Goal: Information Seeking & Learning: Understand process/instructions

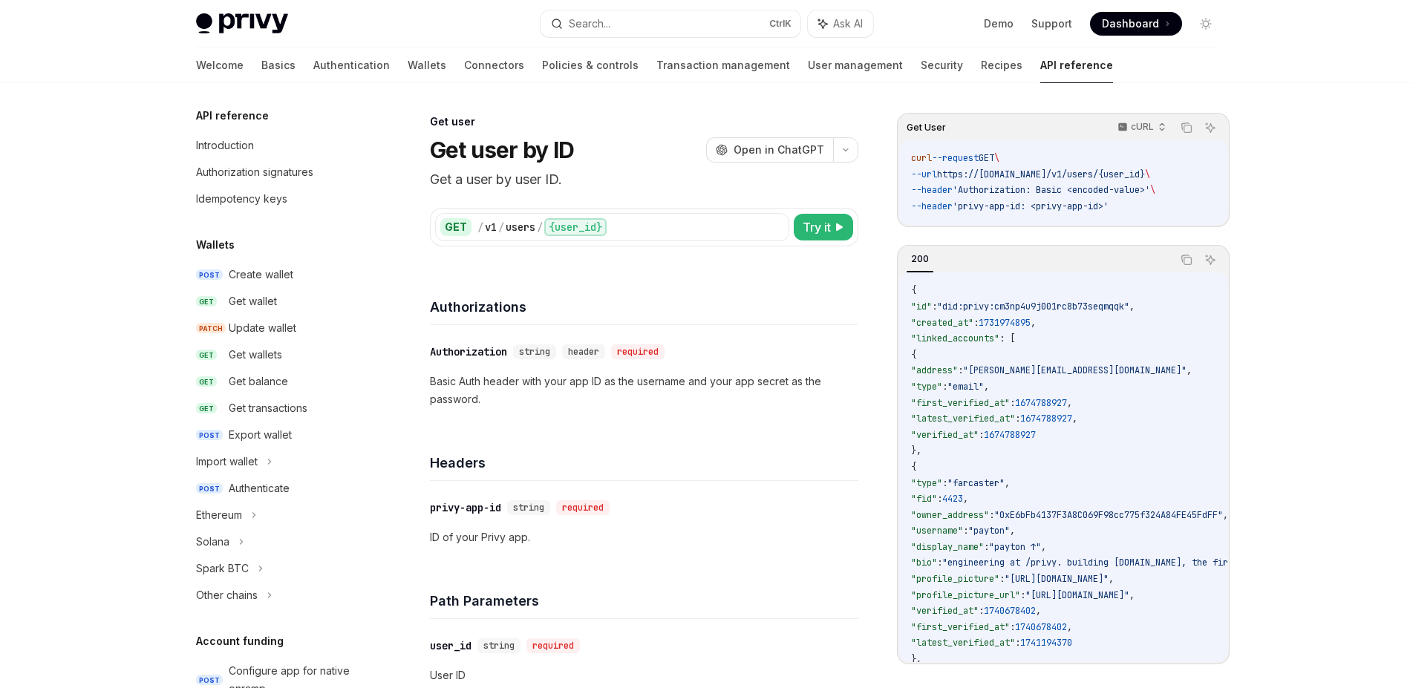
scroll to position [650, 0]
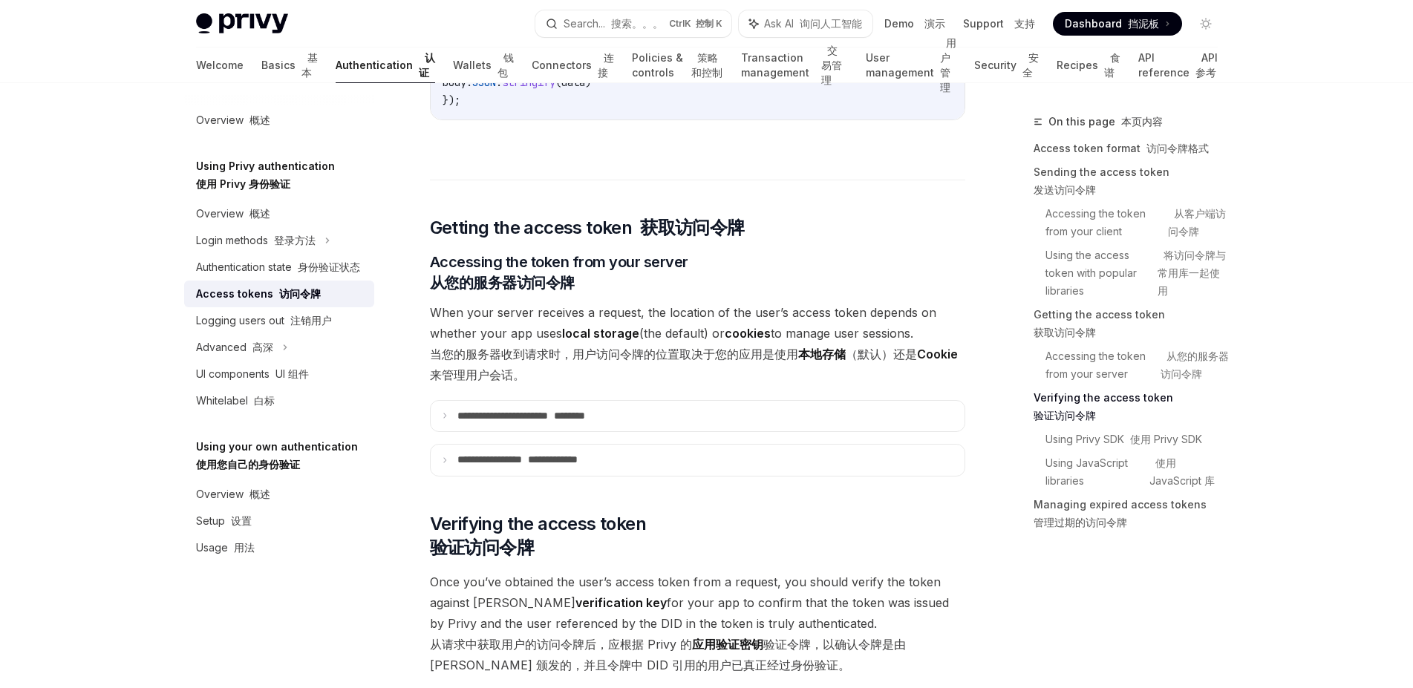
scroll to position [2339, 0]
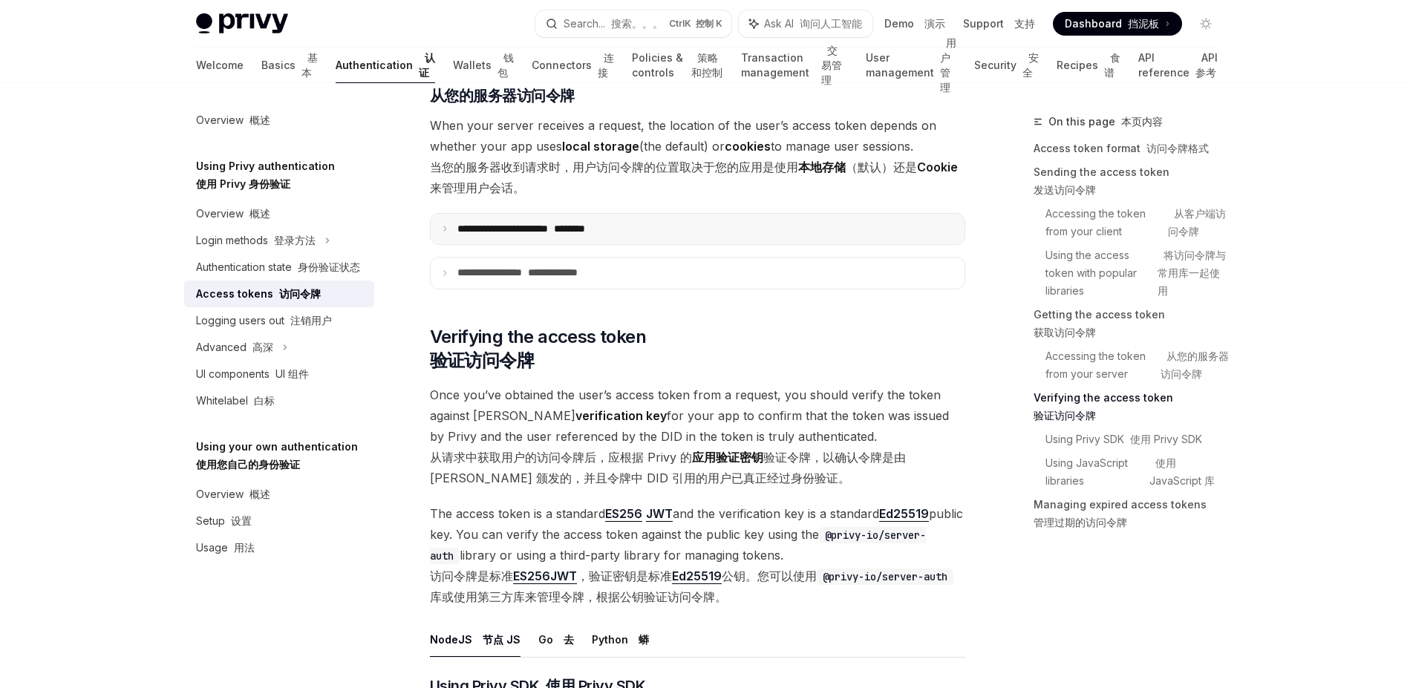
click at [443, 232] on icon at bounding box center [444, 228] width 7 height 7
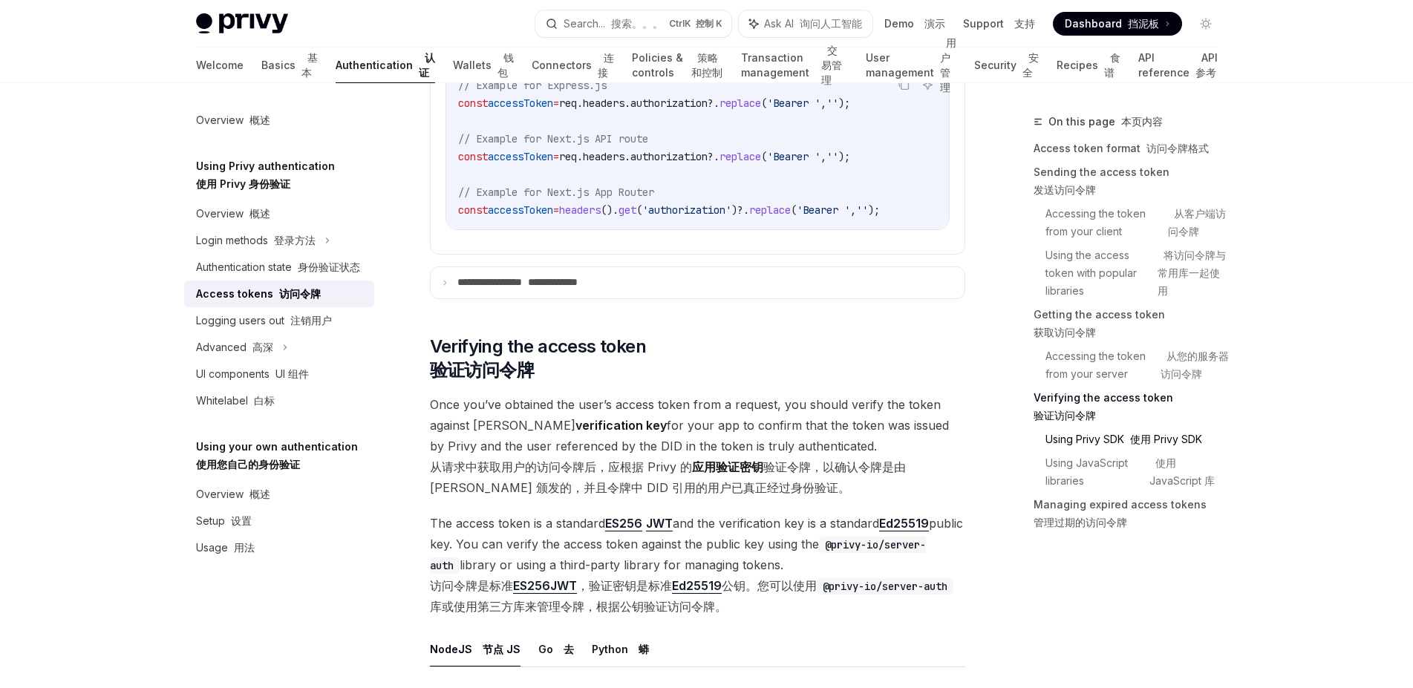
scroll to position [2807, 0]
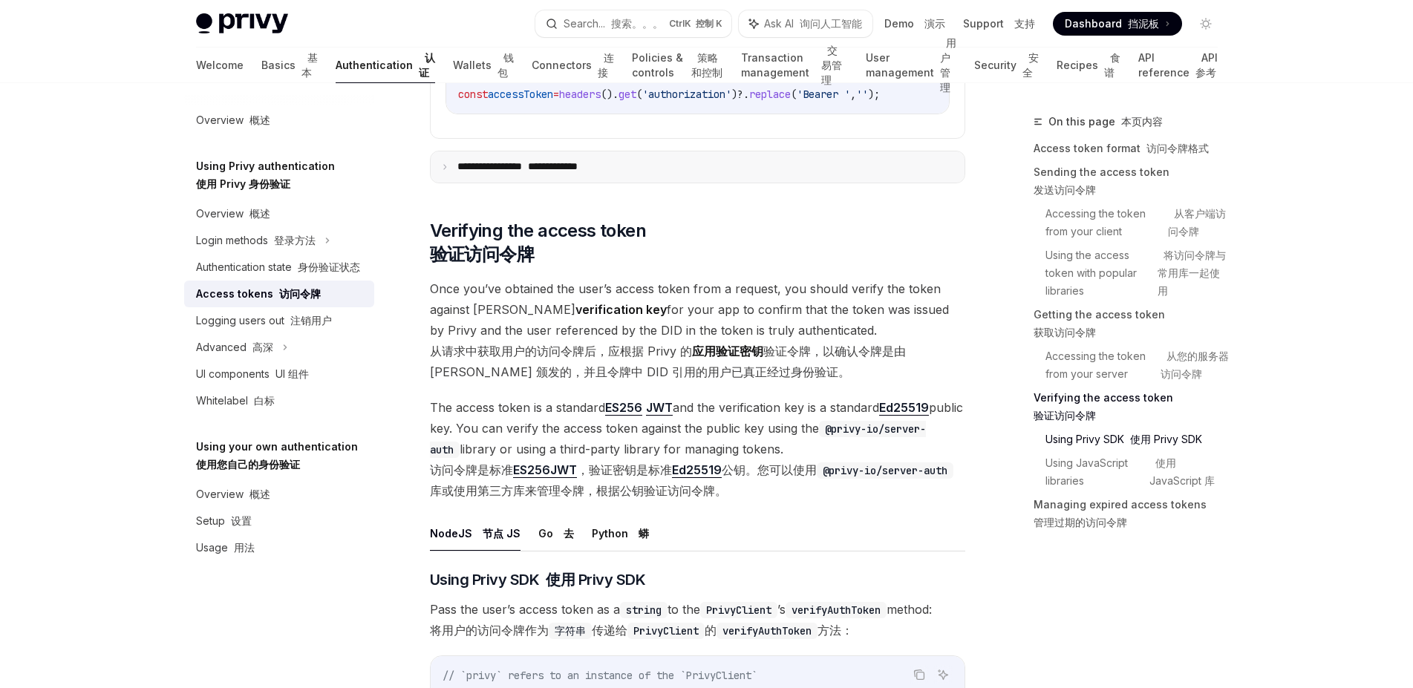
click at [449, 183] on summary "**********" at bounding box center [698, 167] width 534 height 31
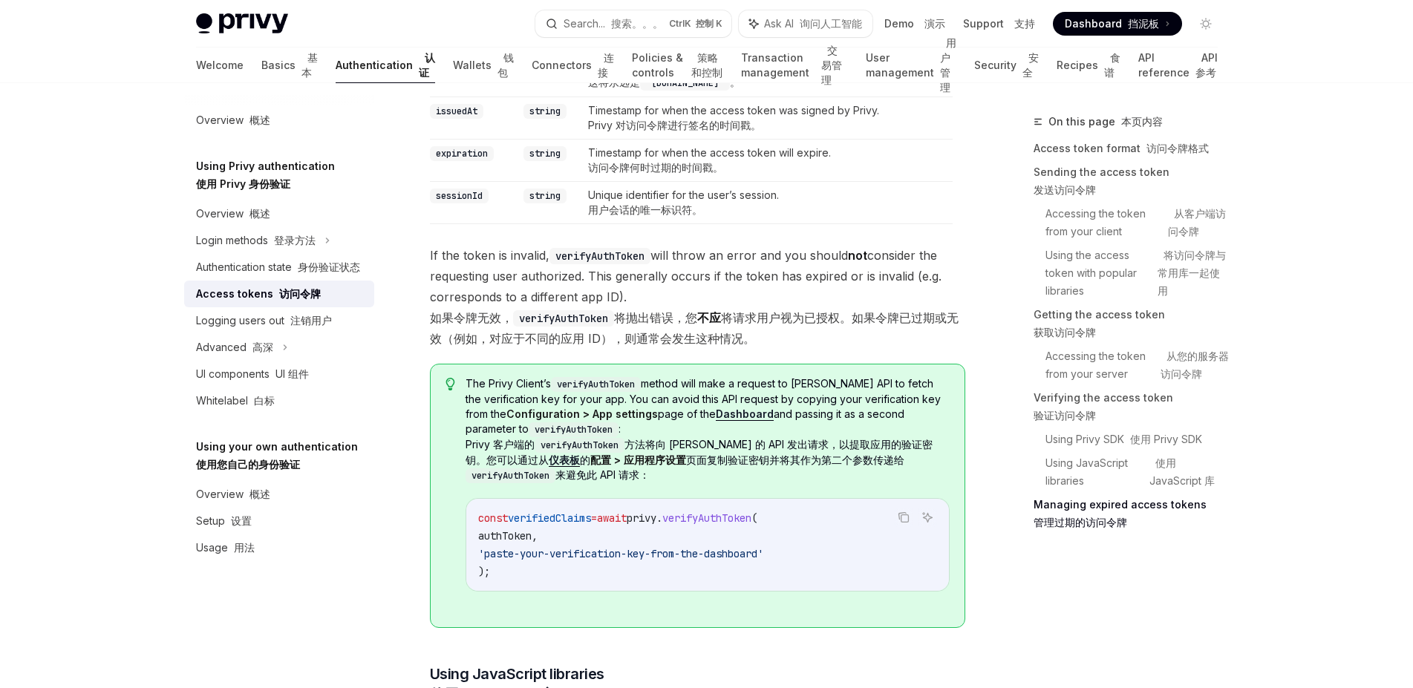
scroll to position [3837, 0]
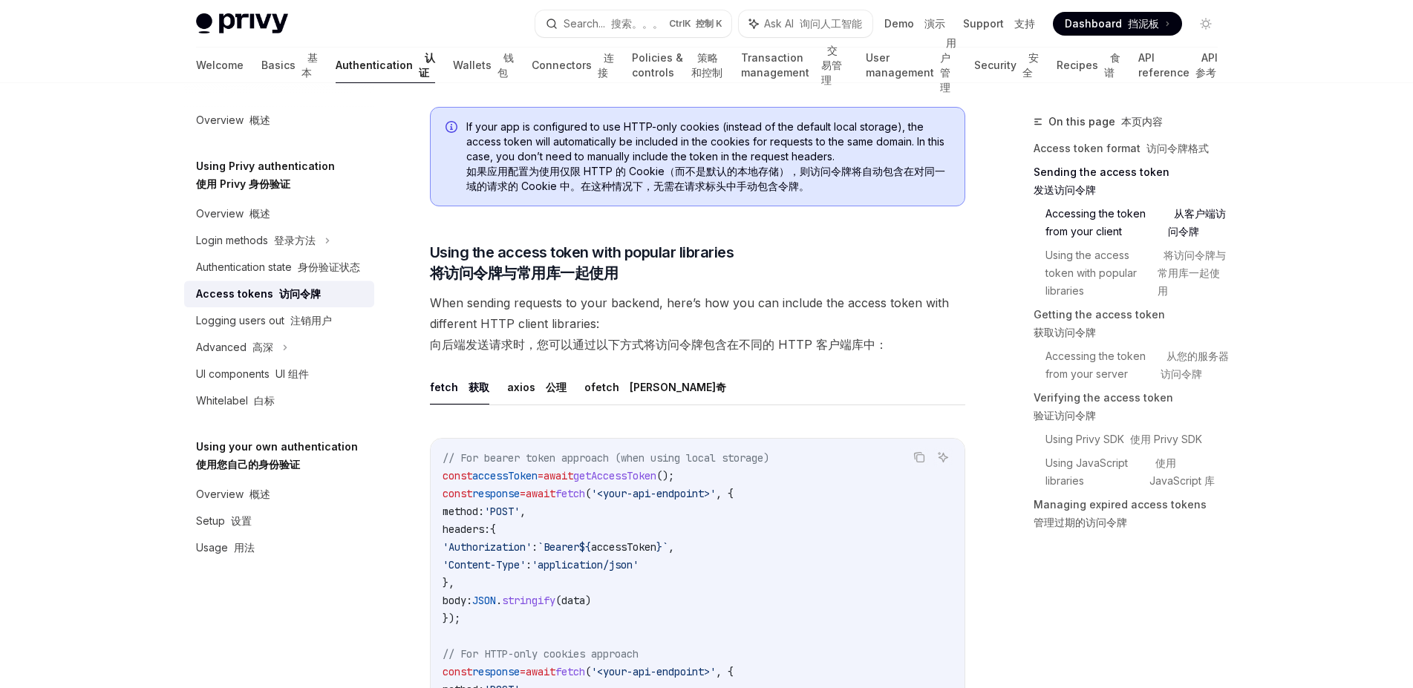
scroll to position [1370, 0]
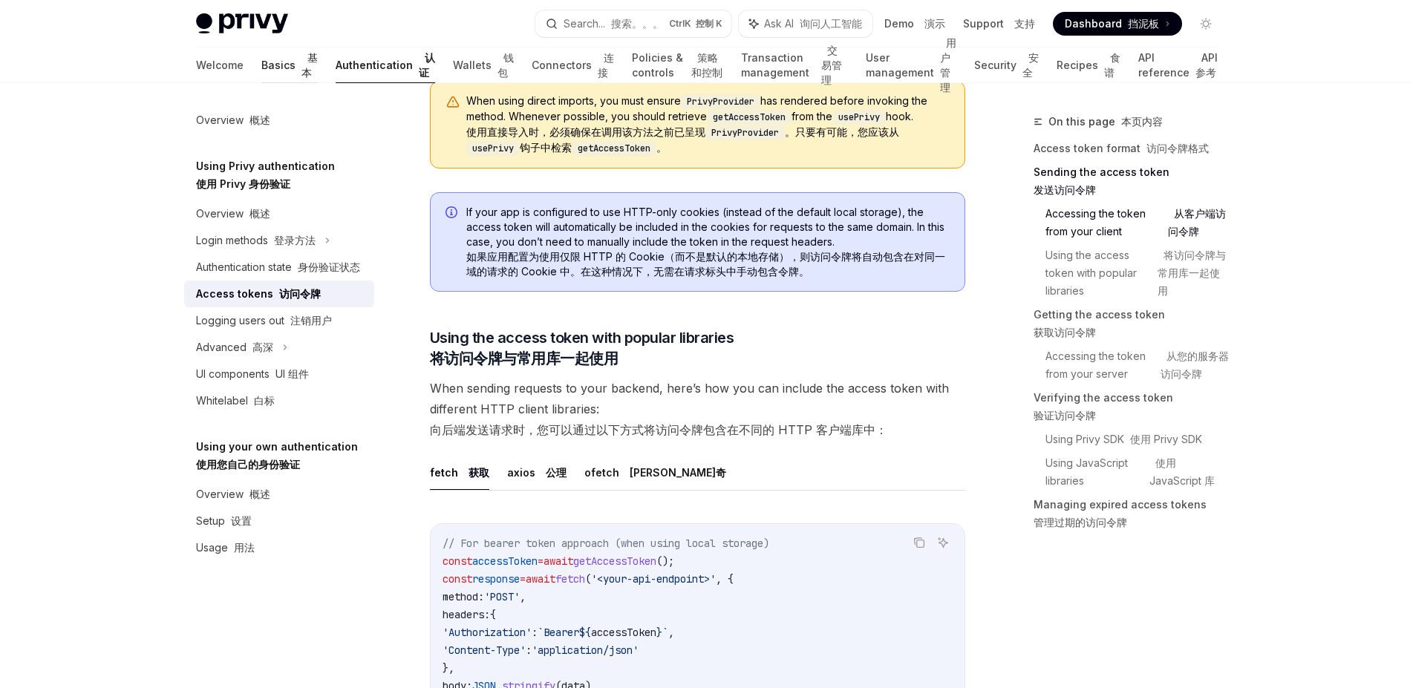
click at [261, 70] on link "Basics 基本" at bounding box center [289, 66] width 56 height 36
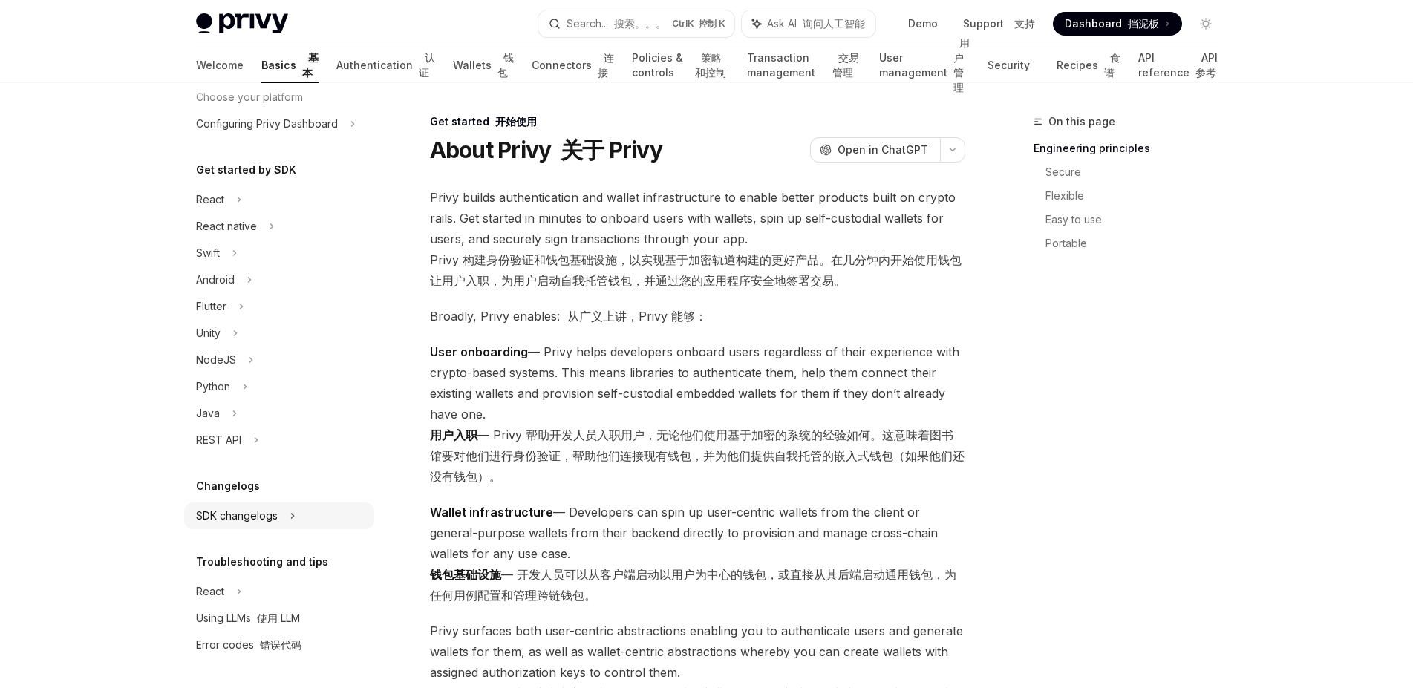
scroll to position [137, 0]
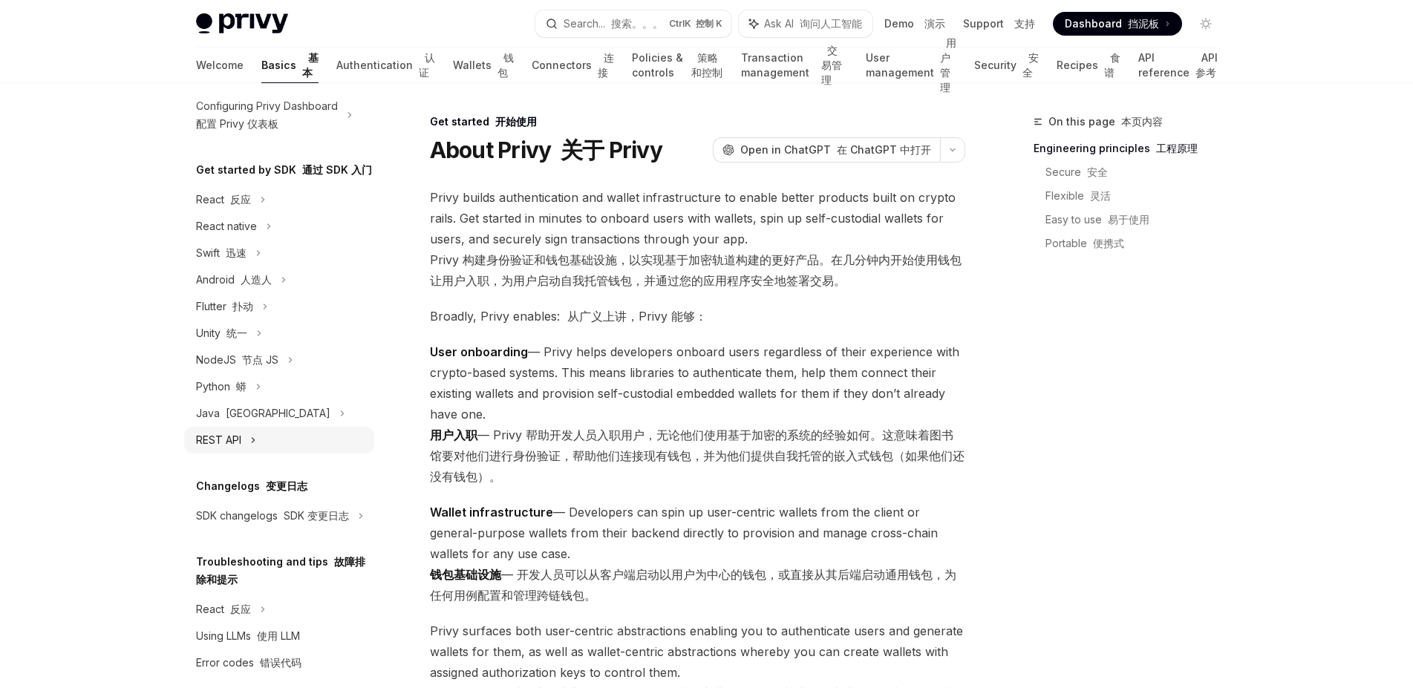
click at [240, 449] on div "REST API" at bounding box center [218, 441] width 45 height 18
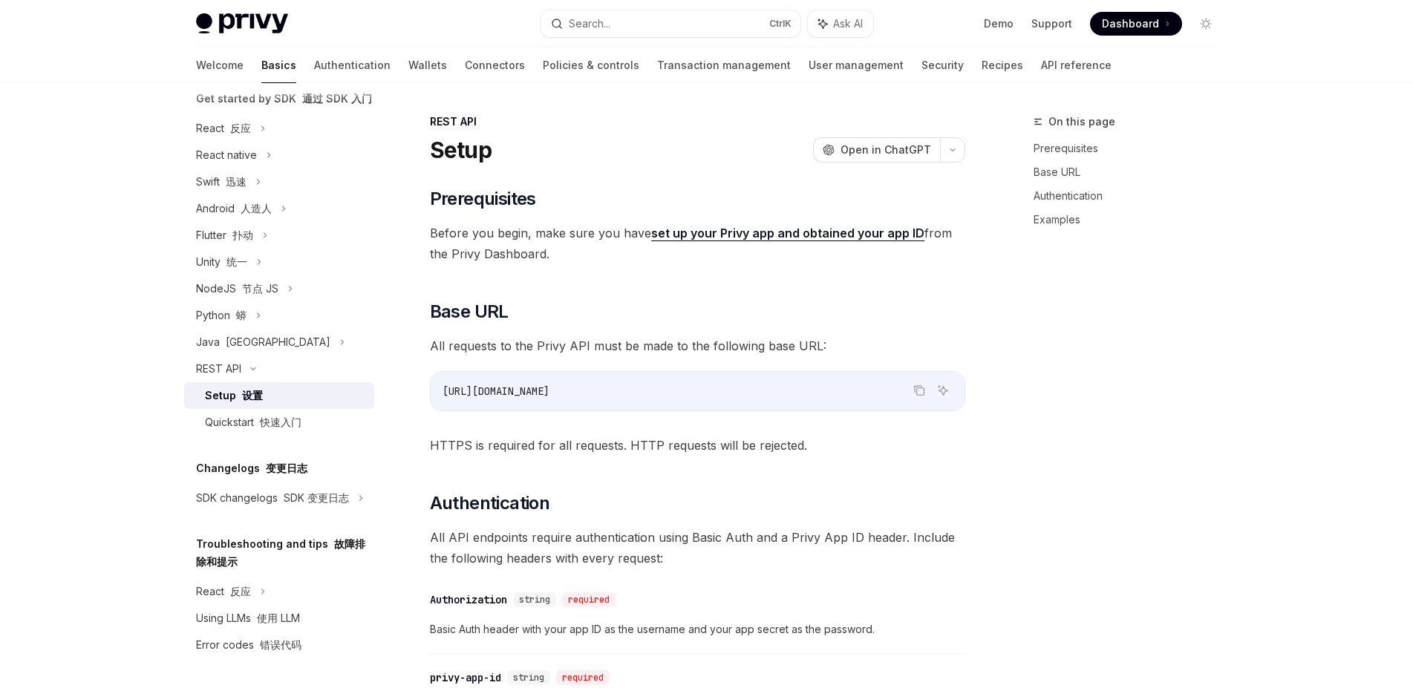
scroll to position [274, 0]
click at [261, 416] on font "快速入门" at bounding box center [281, 422] width 42 height 13
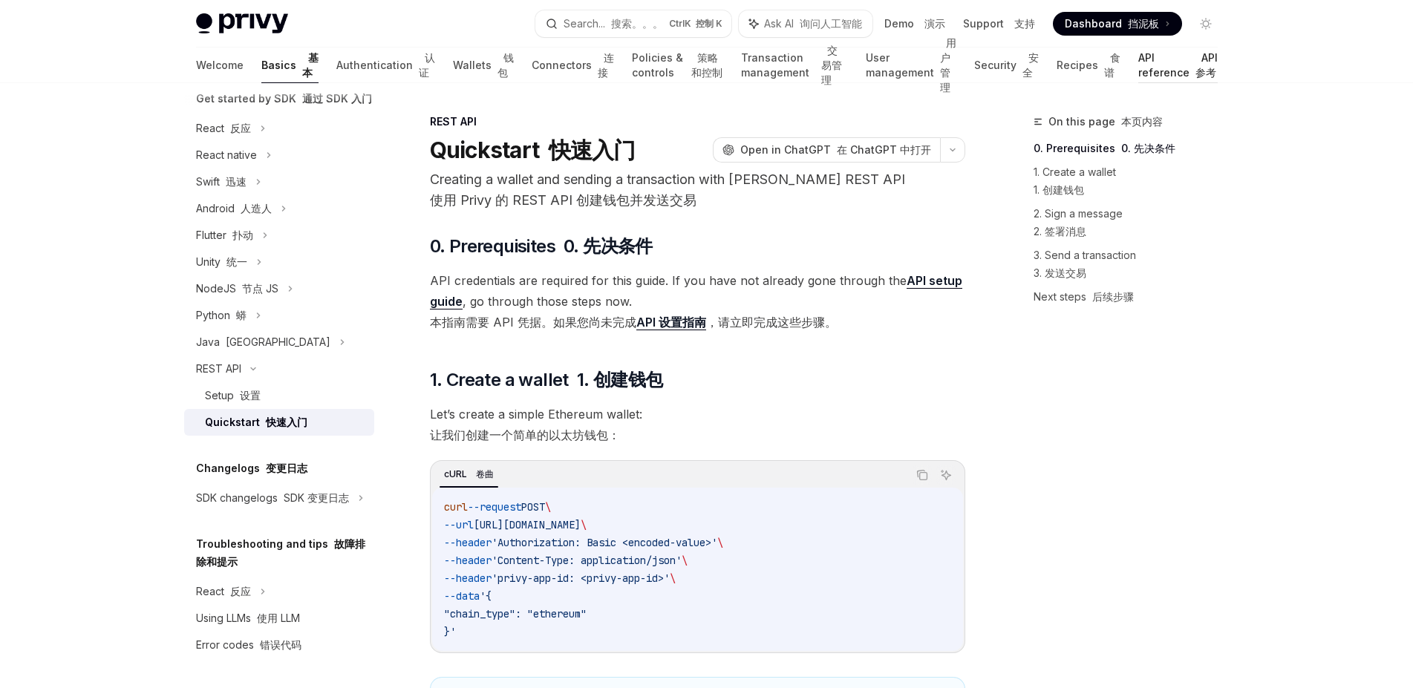
click at [1151, 73] on link "API reference API 参考" at bounding box center [1178, 66] width 79 height 36
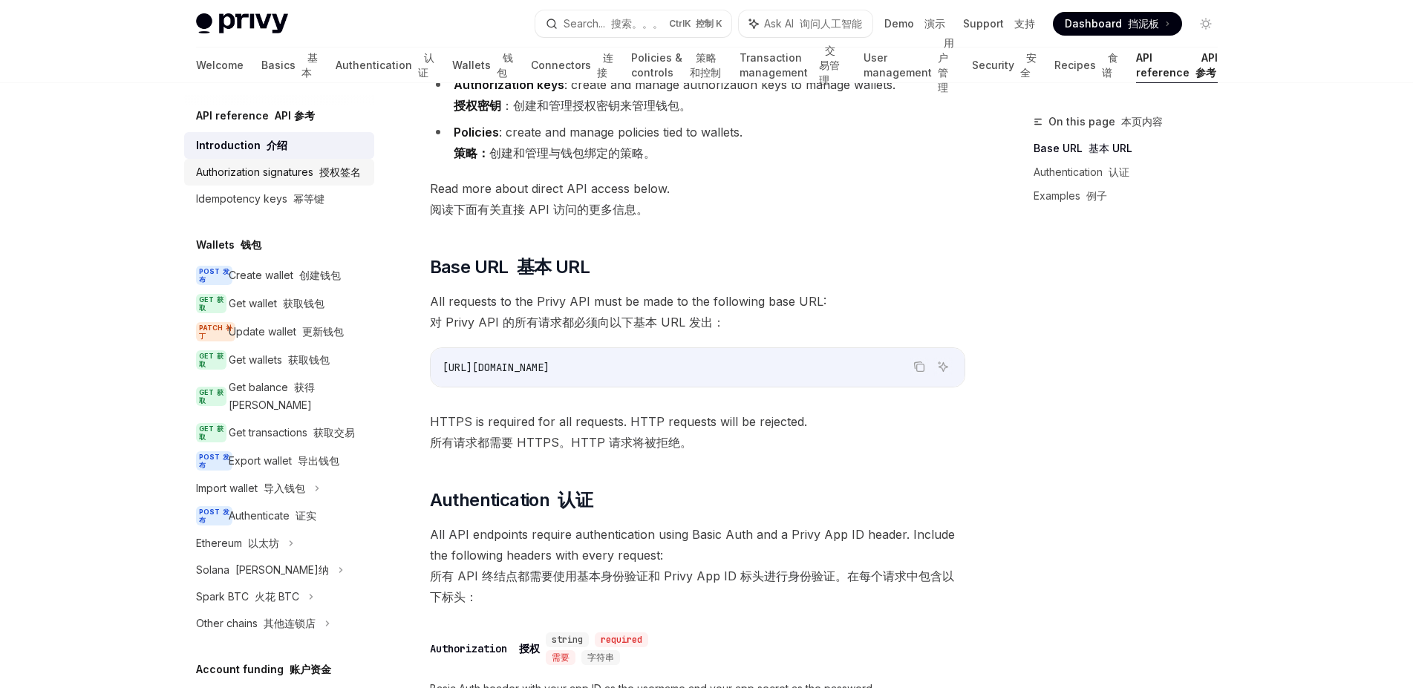
click at [294, 181] on div "Authorization signatures 授权签名" at bounding box center [278, 172] width 165 height 18
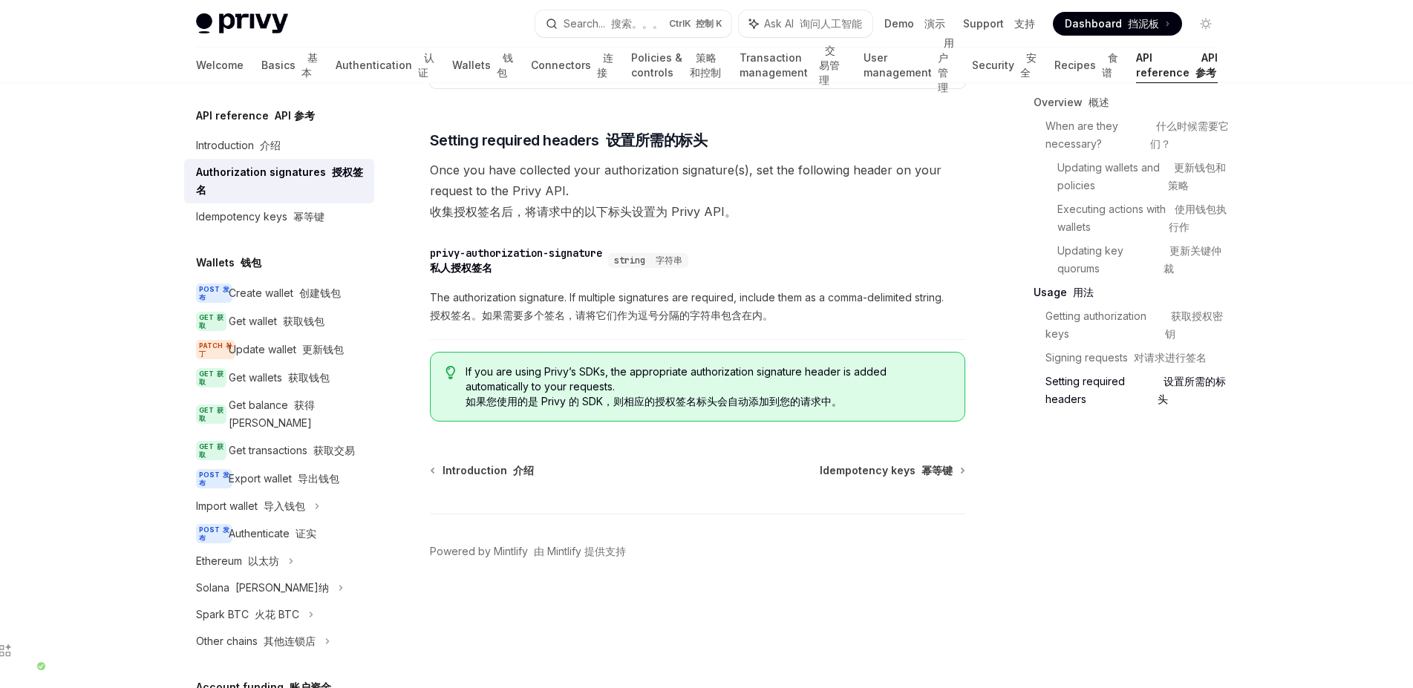
scroll to position [3751, 0]
click at [336, 67] on link "Authentication 认证" at bounding box center [385, 66] width 99 height 36
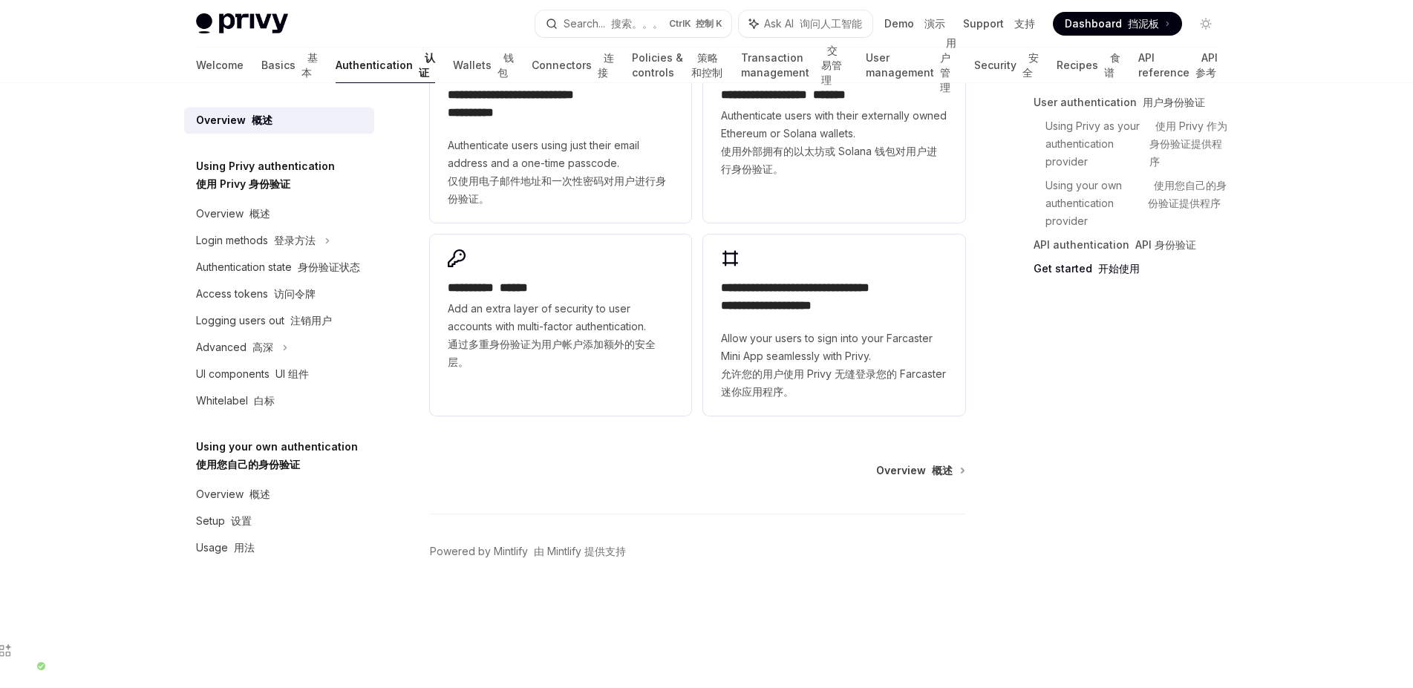
scroll to position [1975, 0]
click at [250, 220] on font "概述" at bounding box center [260, 213] width 21 height 13
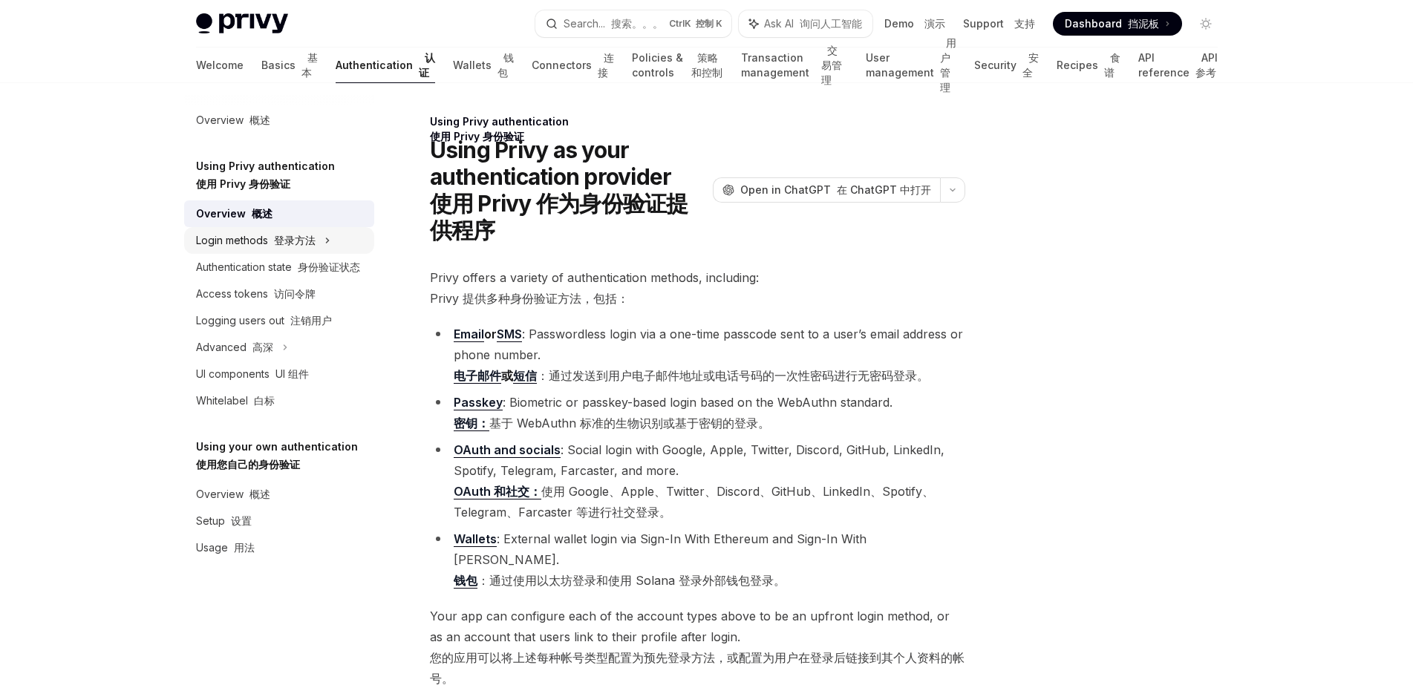
click at [337, 253] on div "Login methods 登录方法" at bounding box center [279, 240] width 190 height 27
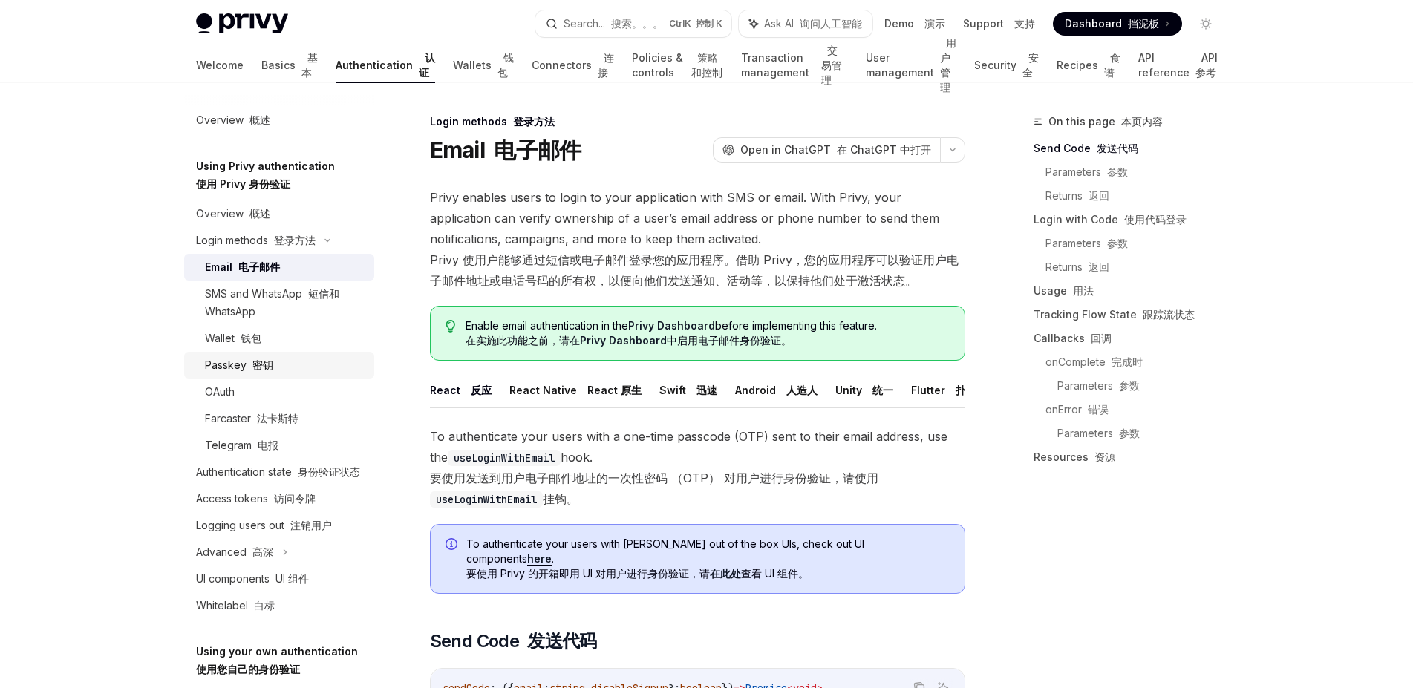
click at [241, 374] on div "Passkey 密钥" at bounding box center [239, 365] width 68 height 18
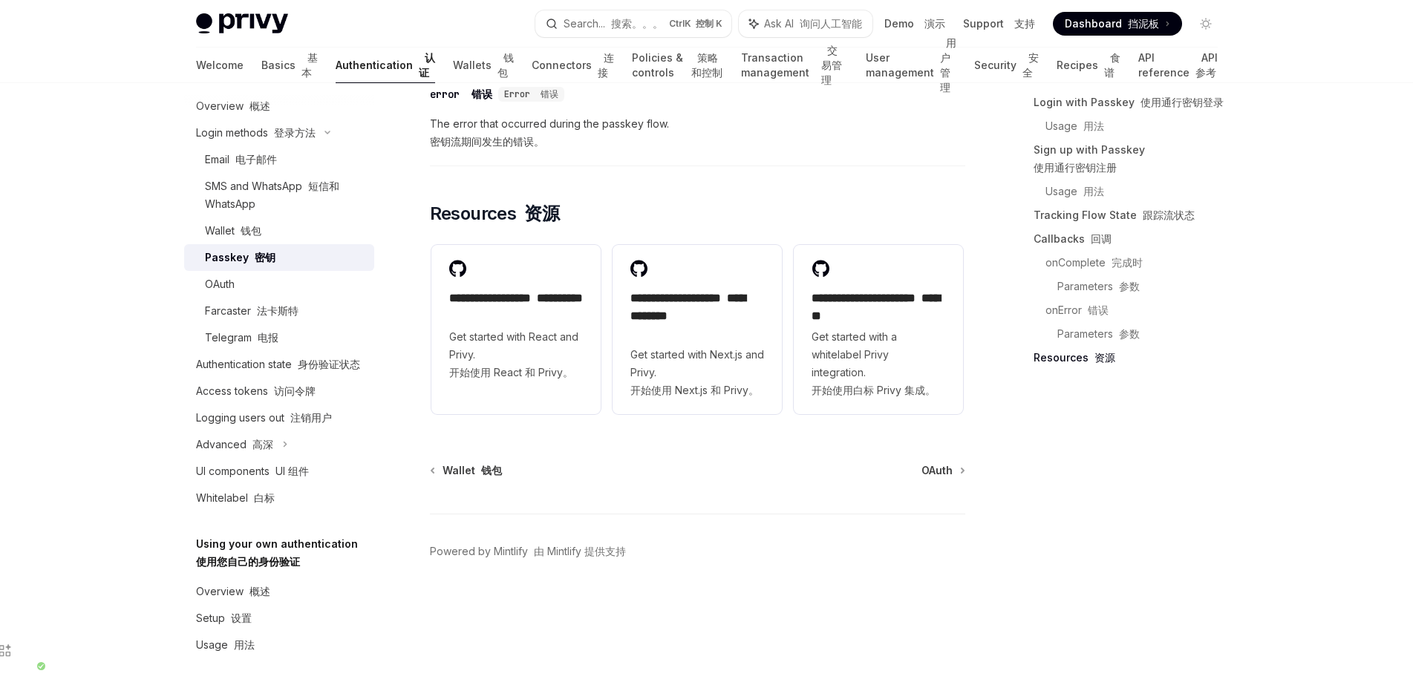
scroll to position [3138, 0]
click at [271, 385] on font at bounding box center [271, 391] width 6 height 13
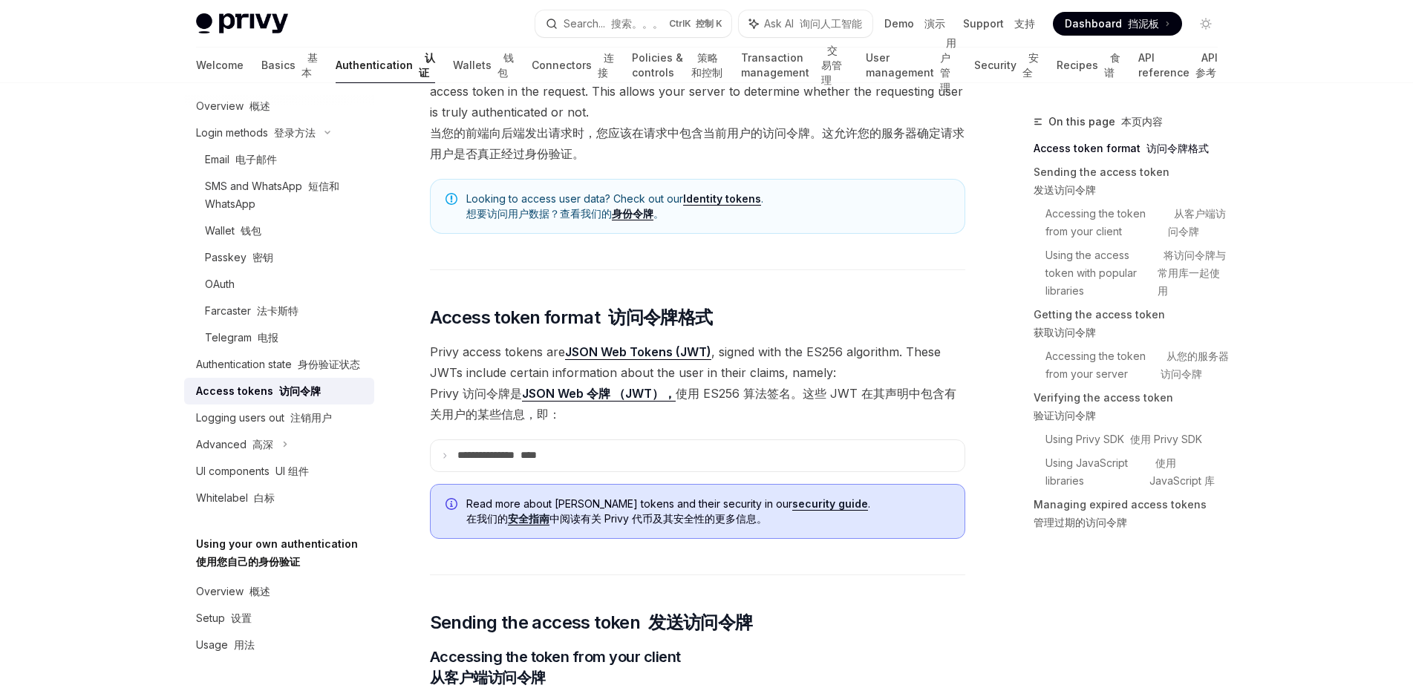
scroll to position [281, 0]
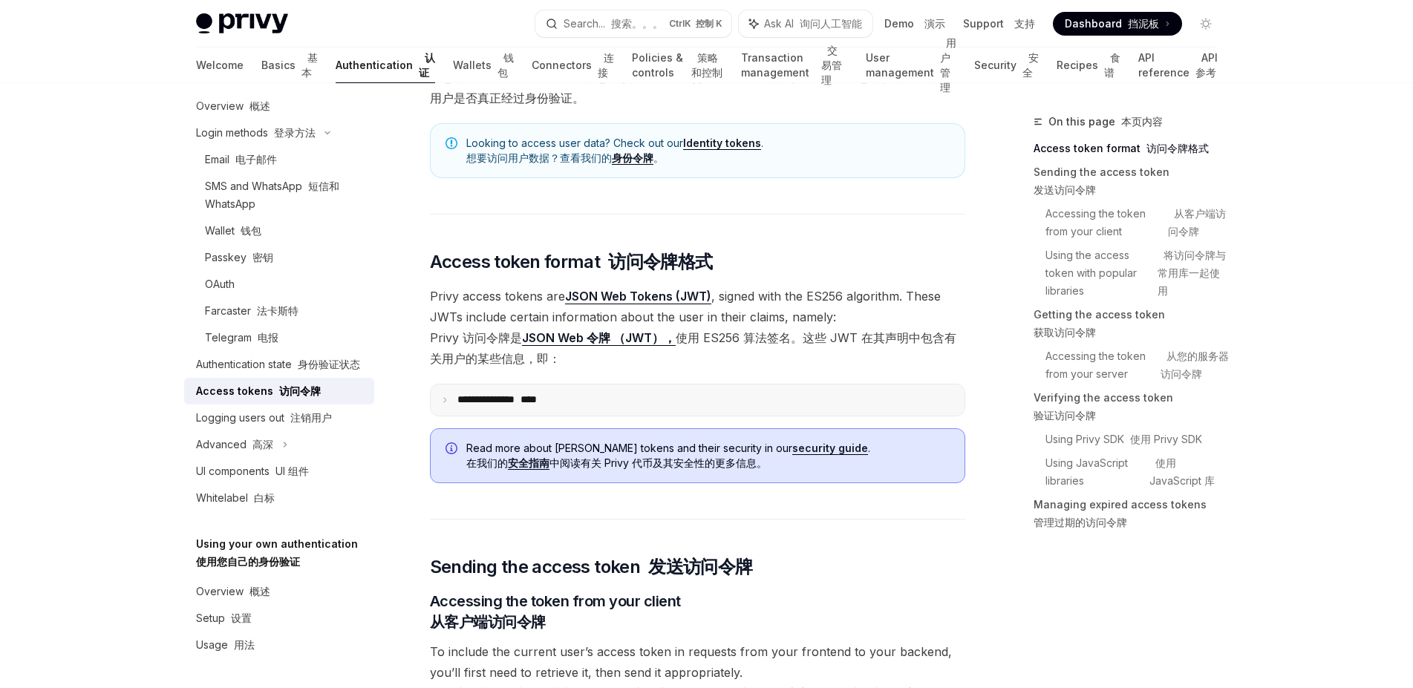
click at [523, 407] on p "**********" at bounding box center [522, 400] width 128 height 13
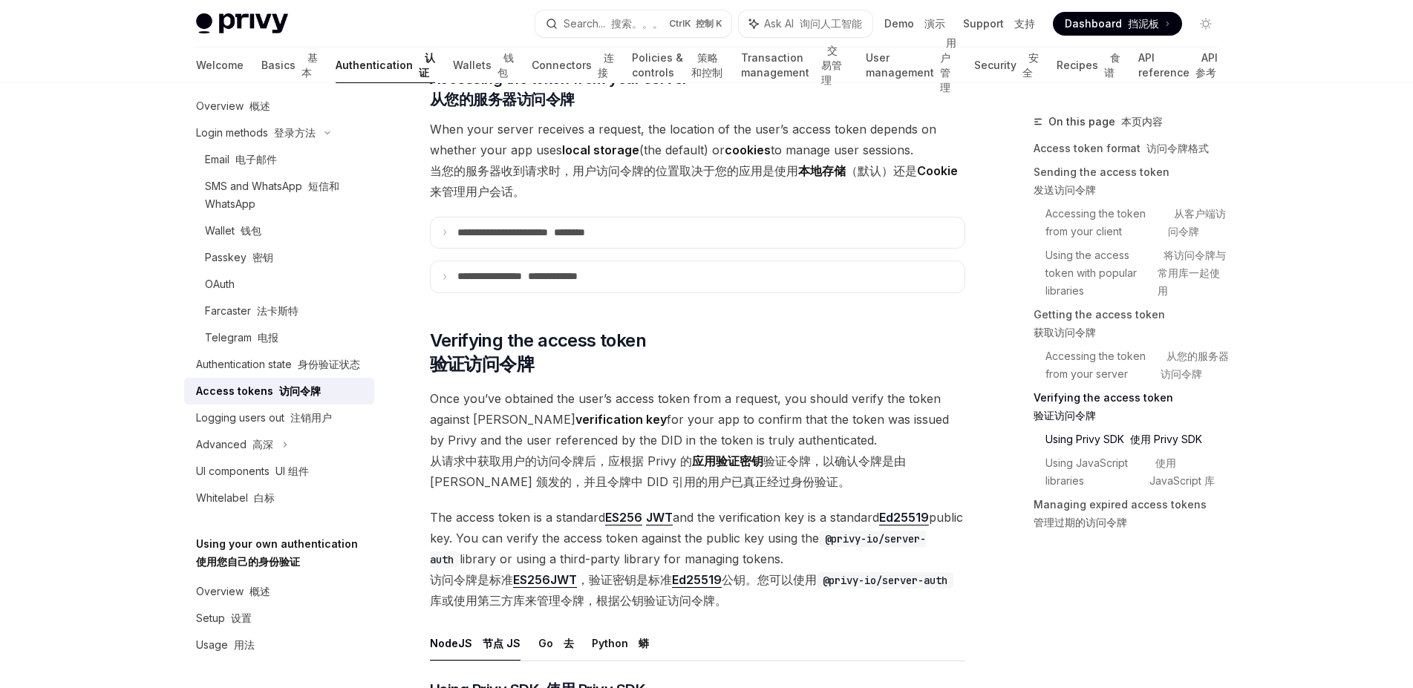
scroll to position [2995, 0]
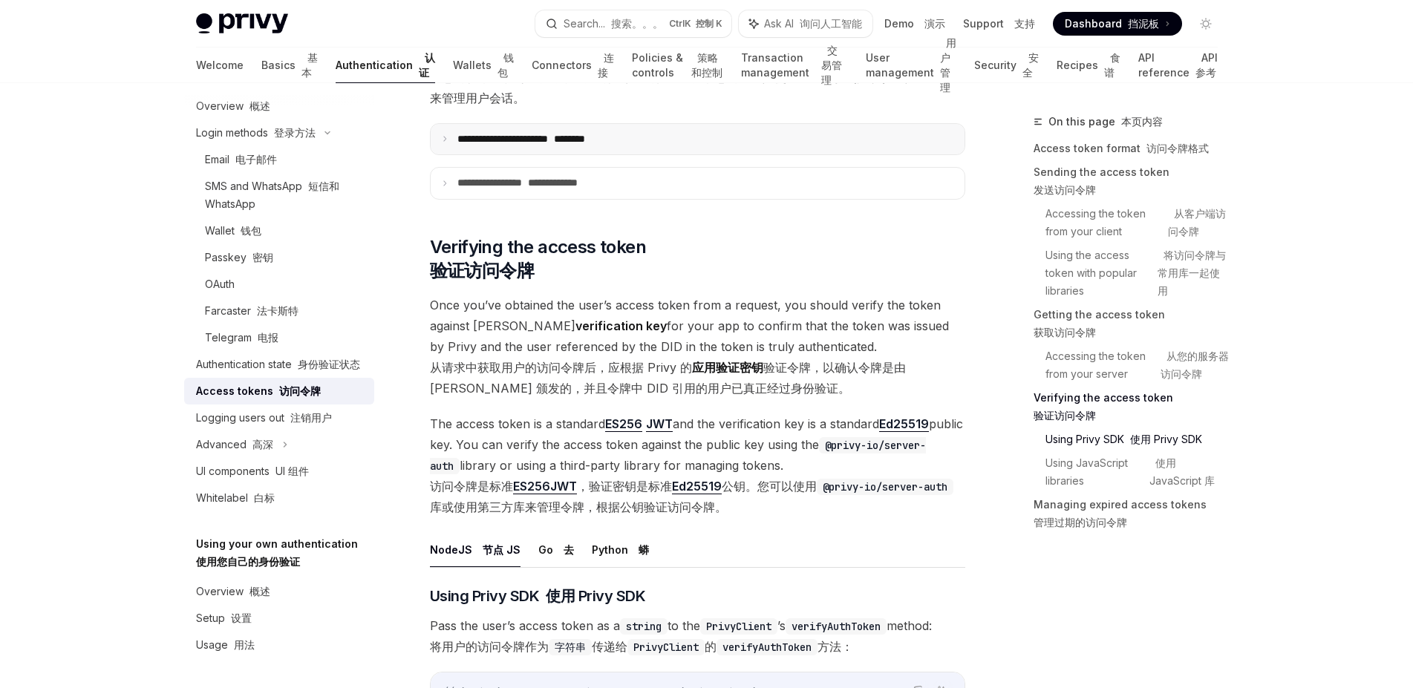
click at [494, 146] on p "**********" at bounding box center [564, 139] width 213 height 13
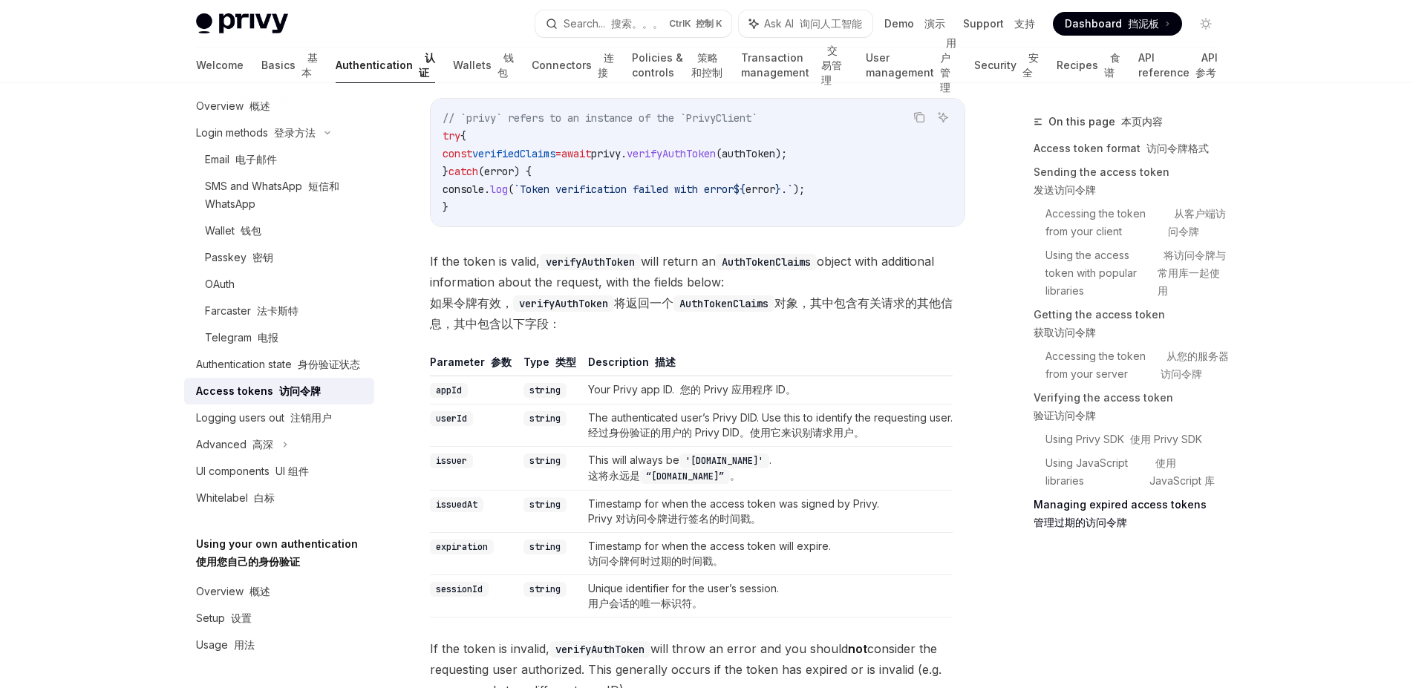
scroll to position [3743, 0]
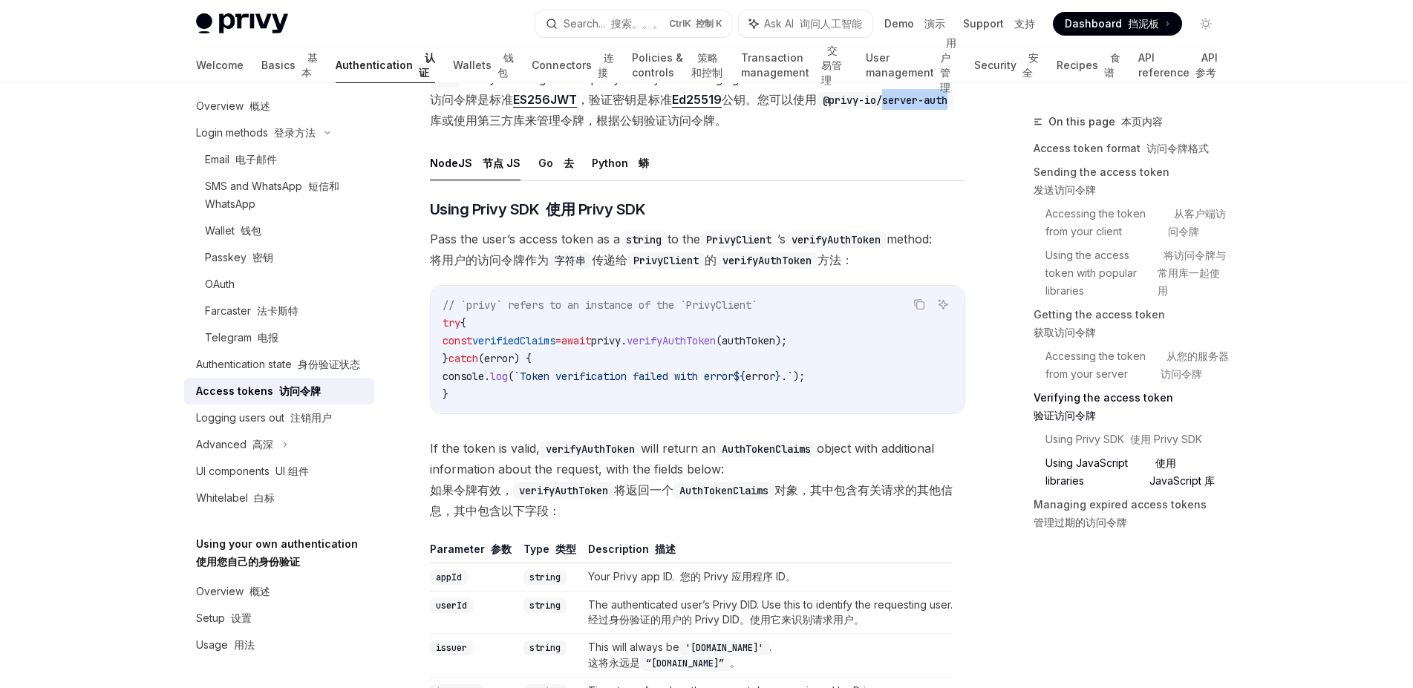
drag, startPoint x: 898, startPoint y: 411, endPoint x: 455, endPoint y: 438, distance: 444.2
click at [817, 108] on code "@privy-io/server-auth" at bounding box center [885, 100] width 137 height 16
copy code "server-auth"
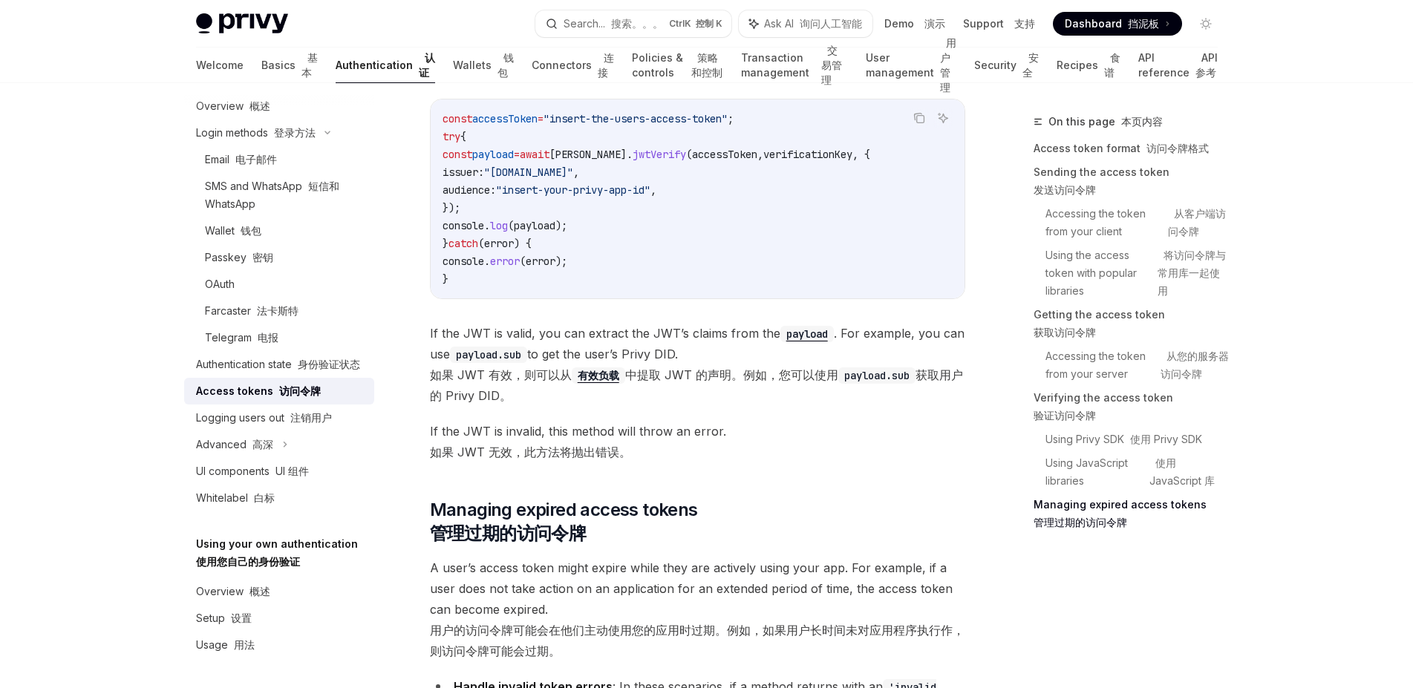
scroll to position [5428, 0]
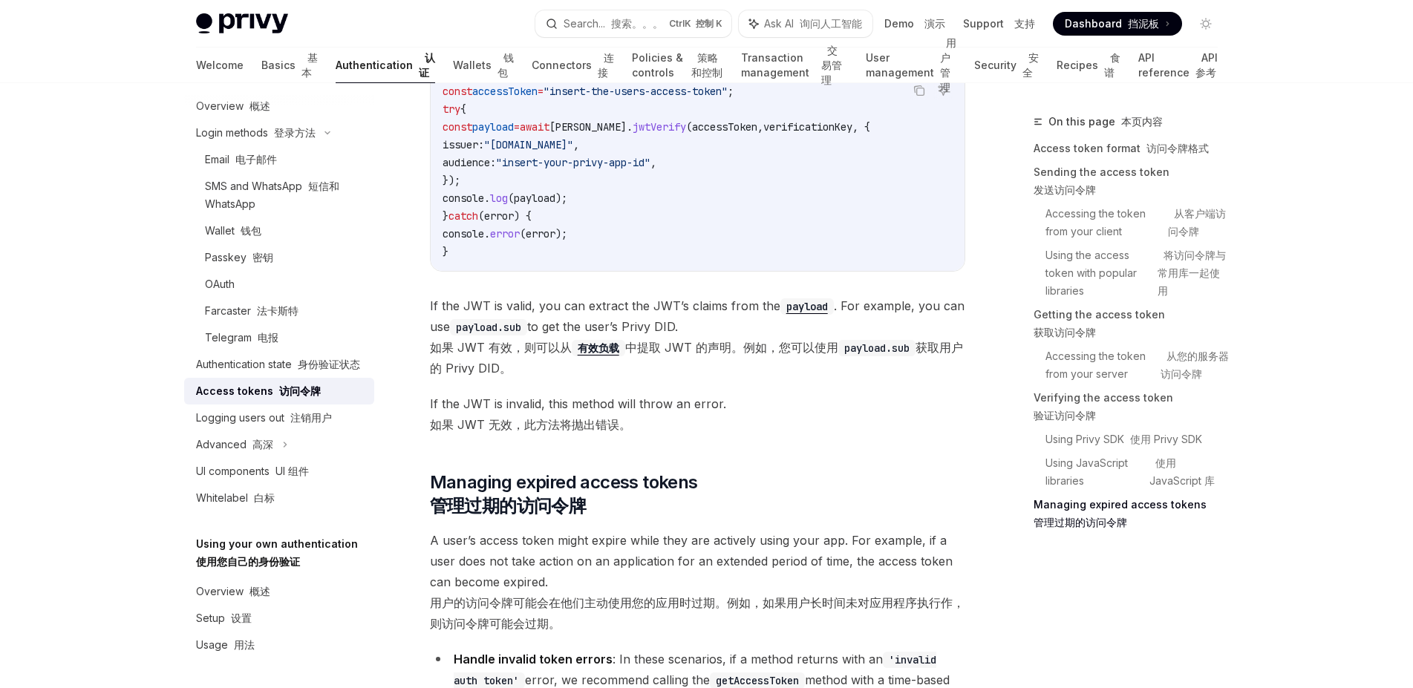
type textarea "*"
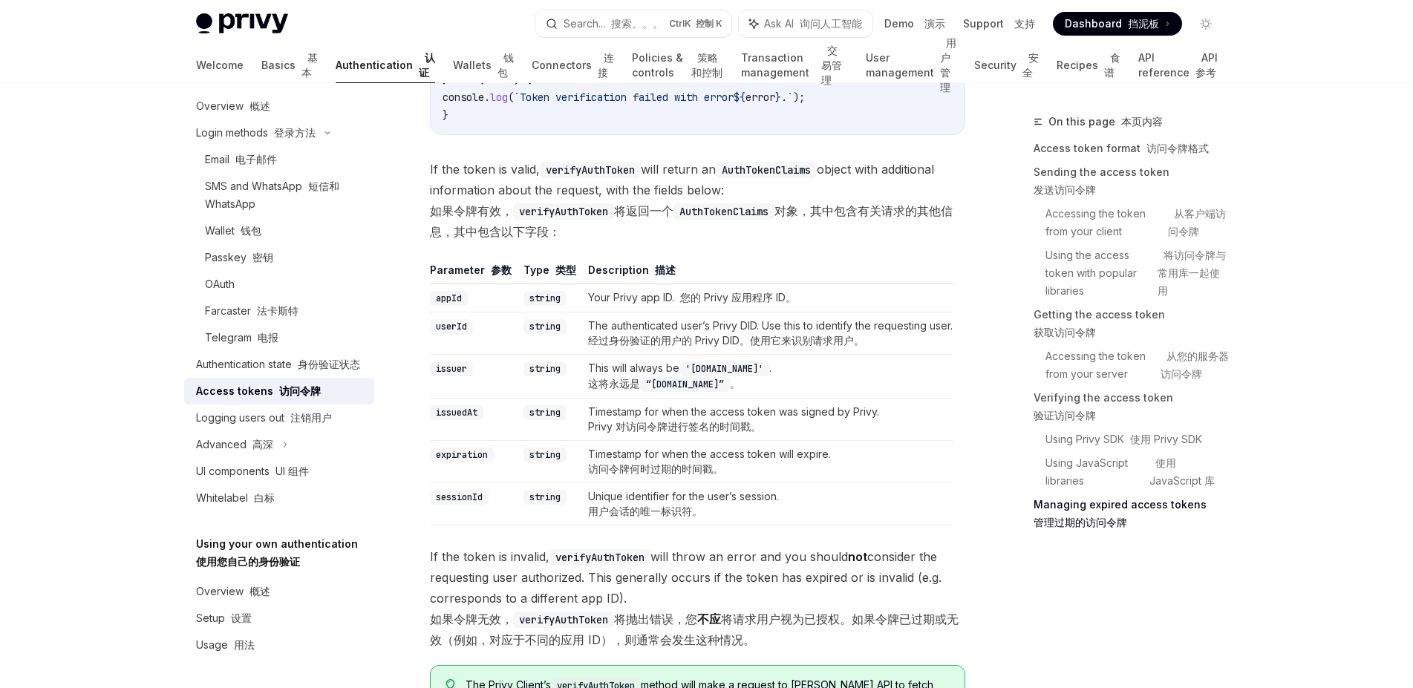
scroll to position [4024, 0]
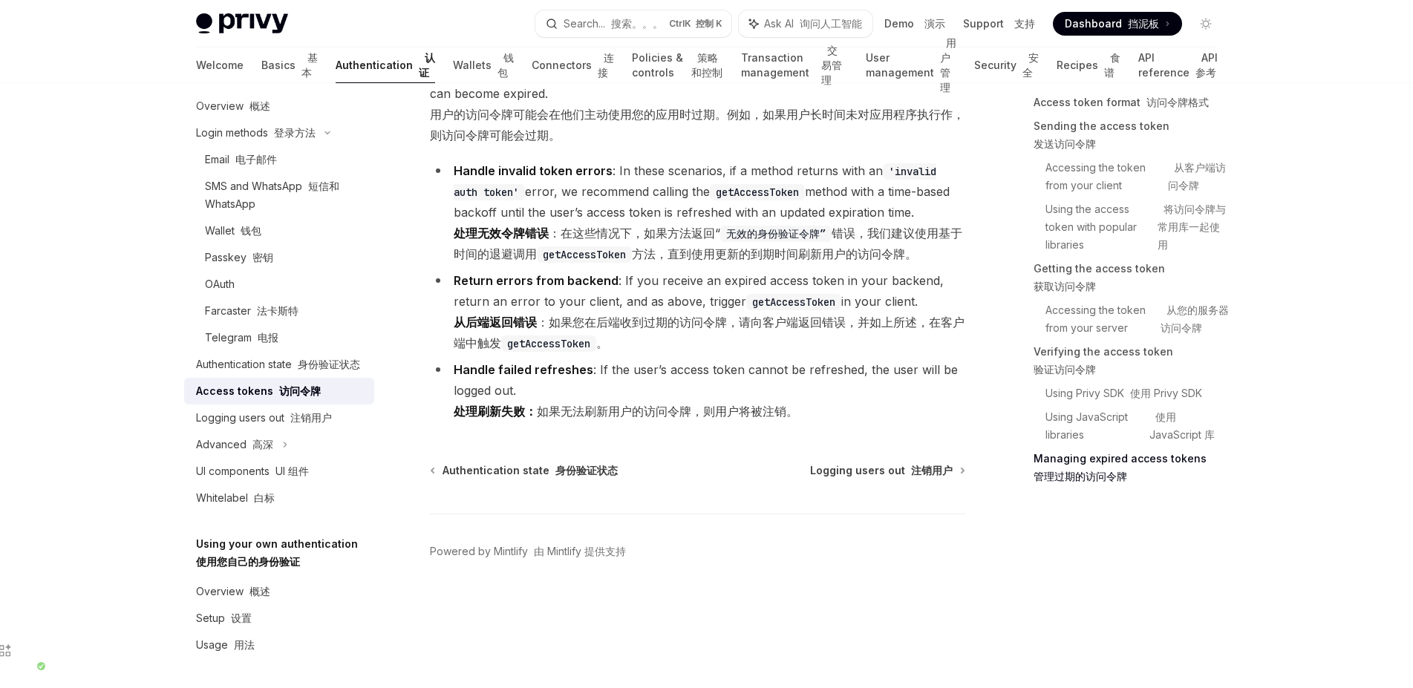
scroll to position [5989, 0]
